Goal: Task Accomplishment & Management: Manage account settings

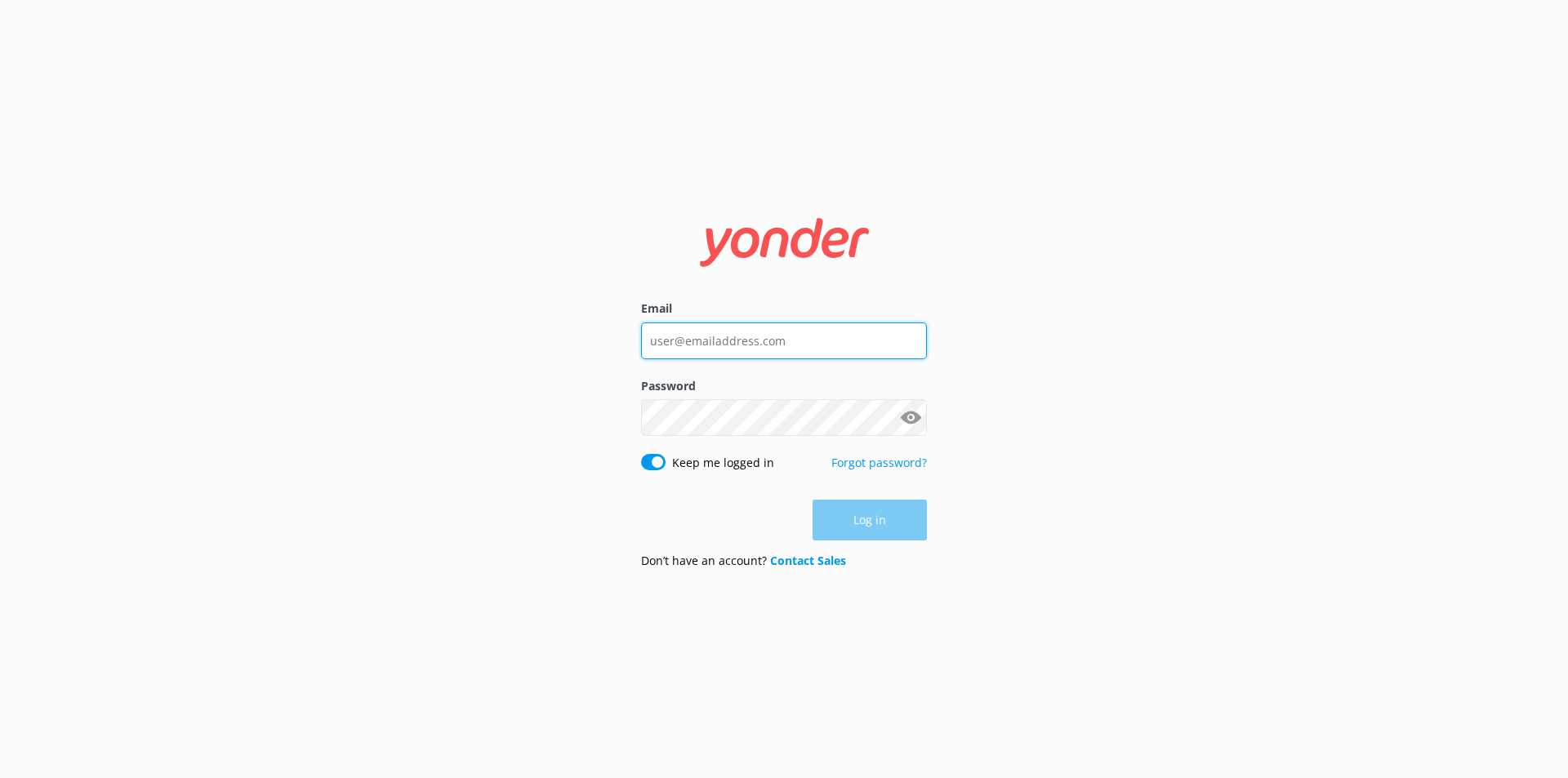
type input "[EMAIL_ADDRESS][DOMAIN_NAME]"
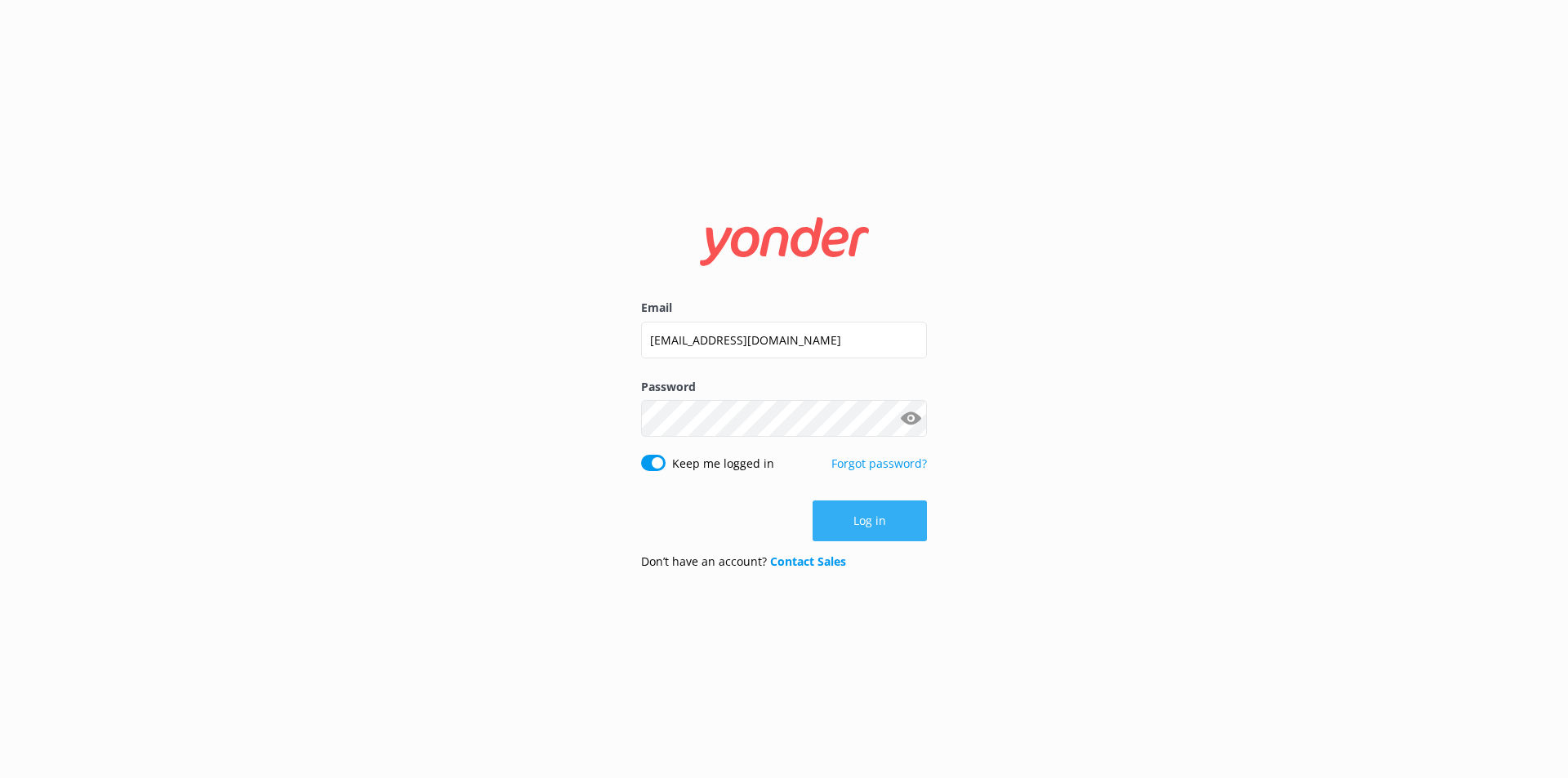
click at [857, 524] on div "Log in" at bounding box center [784, 520] width 286 height 41
click at [880, 530] on button "Log in" at bounding box center [870, 520] width 115 height 41
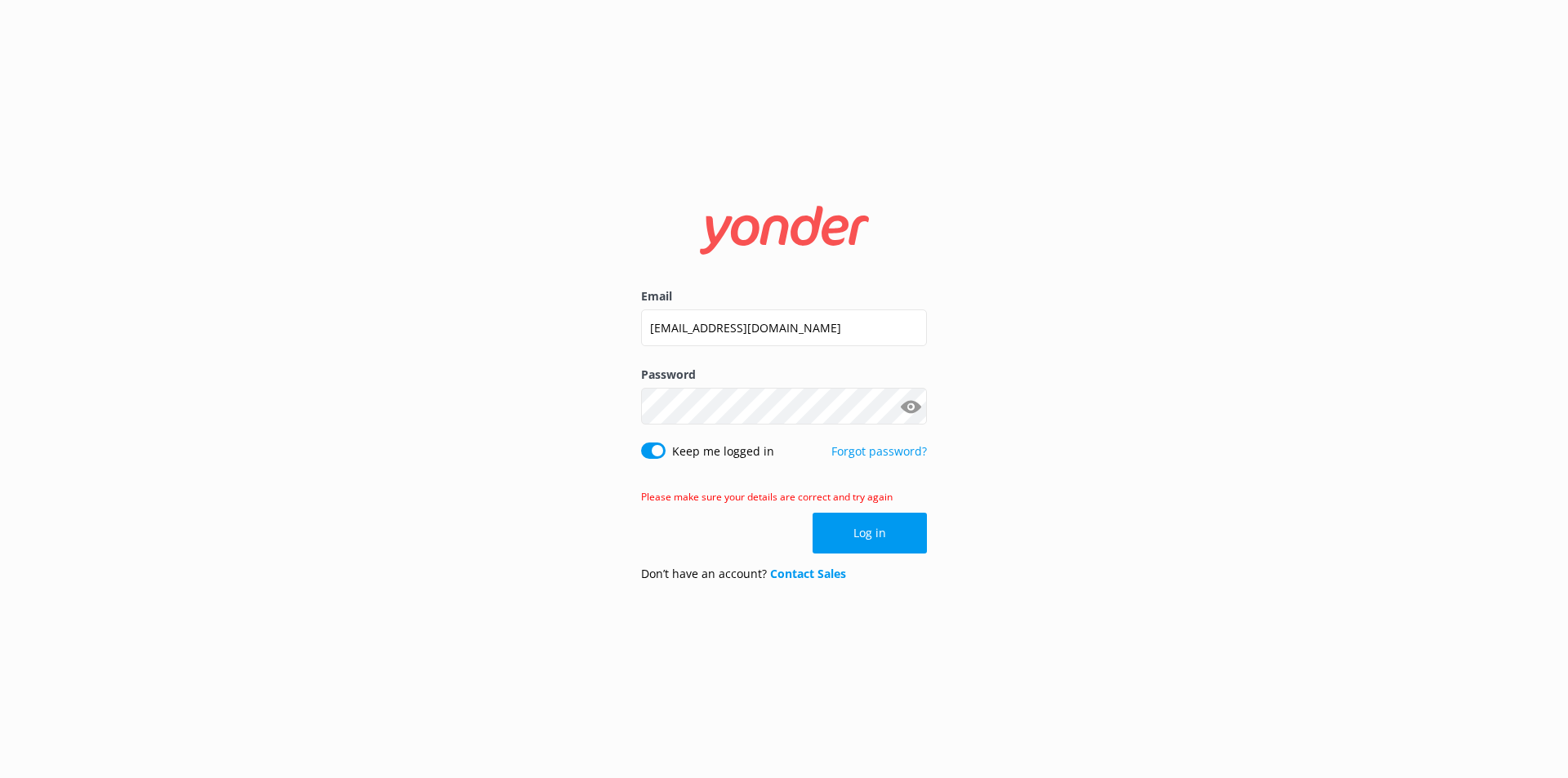
click at [912, 544] on button "Log in" at bounding box center [870, 532] width 115 height 41
